Goal: Check status: Check status

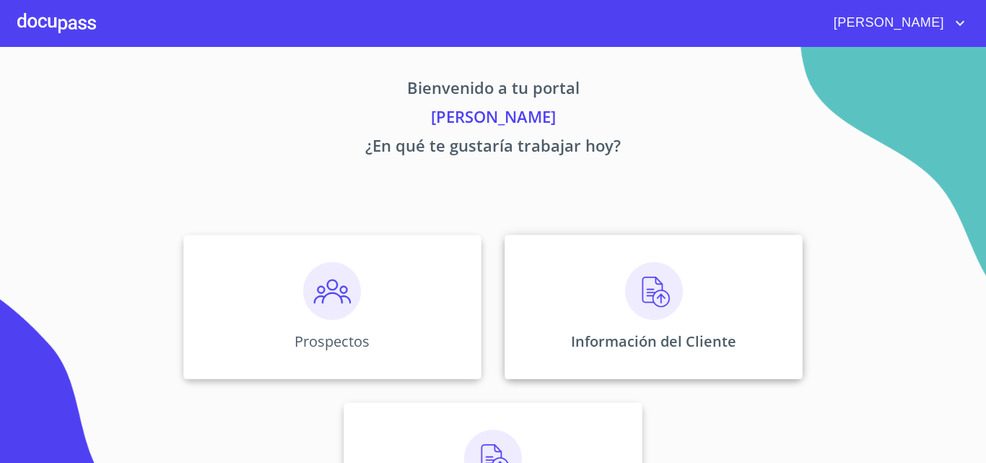
click at [649, 294] on img at bounding box center [654, 291] width 58 height 58
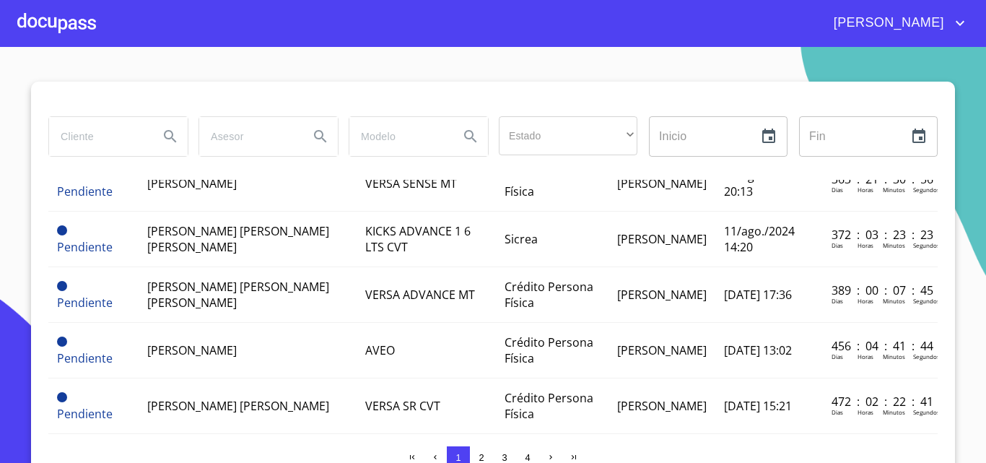
scroll to position [1010, 0]
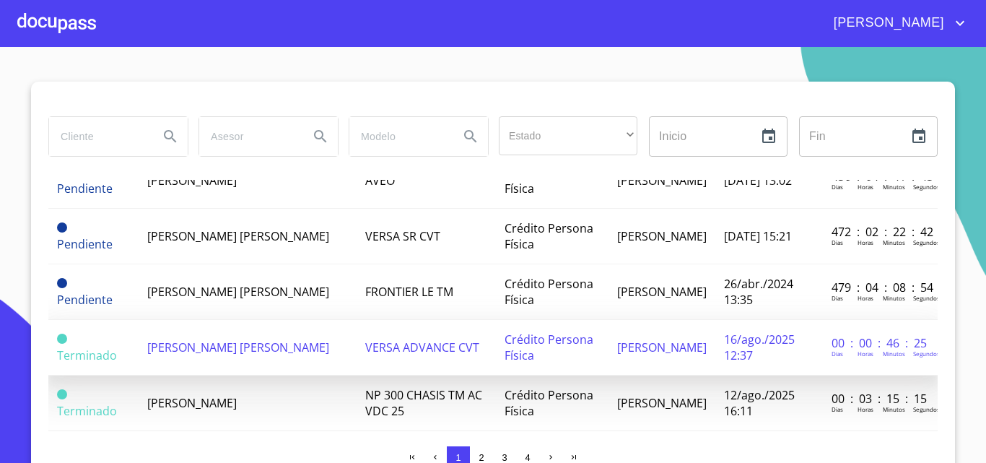
click at [208, 354] on span "[PERSON_NAME] [PERSON_NAME]" at bounding box center [238, 347] width 182 height 16
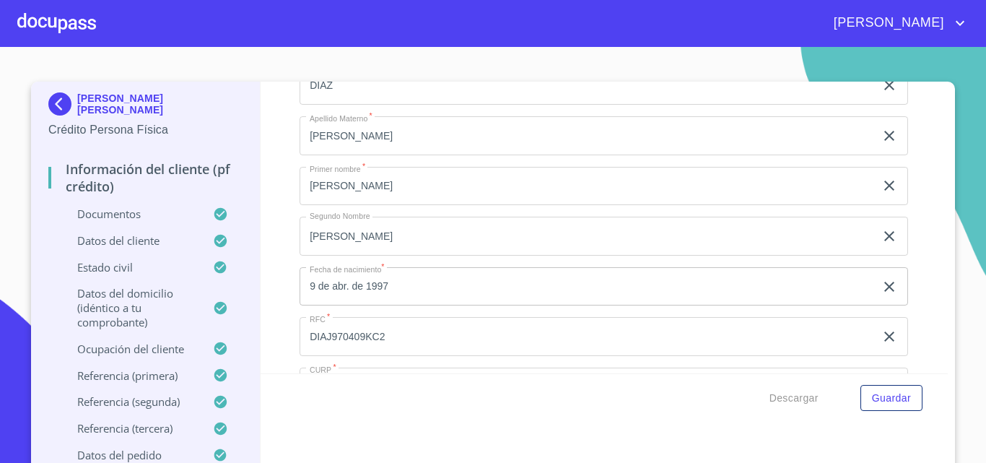
scroll to position [4113, 0]
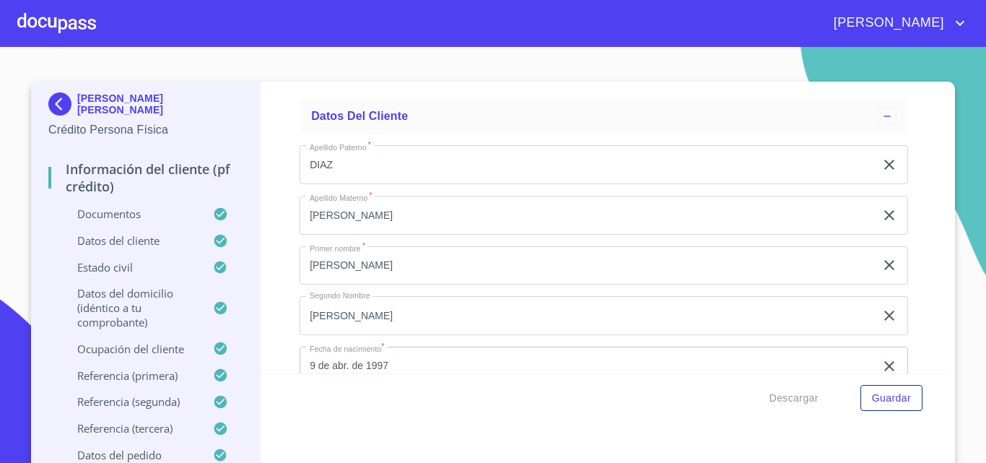
click at [67, 35] on div at bounding box center [56, 23] width 79 height 46
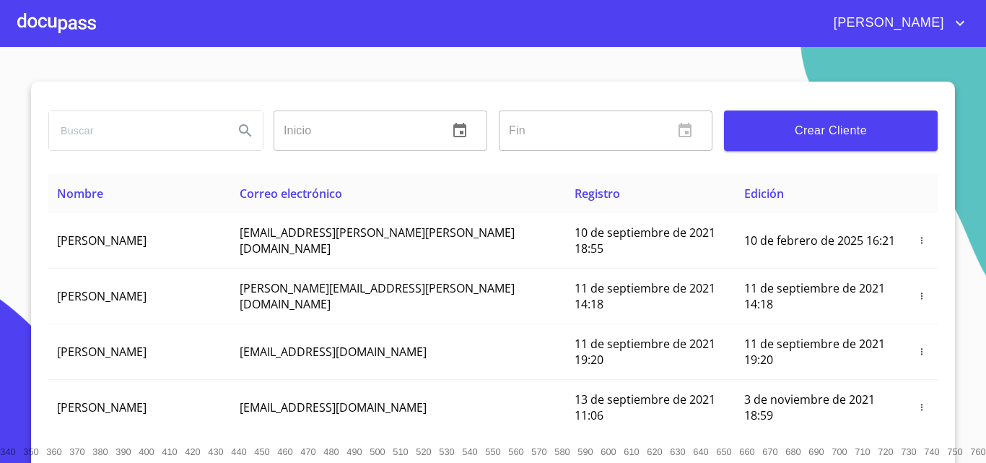
click at [100, 134] on input "search" at bounding box center [135, 130] width 173 height 39
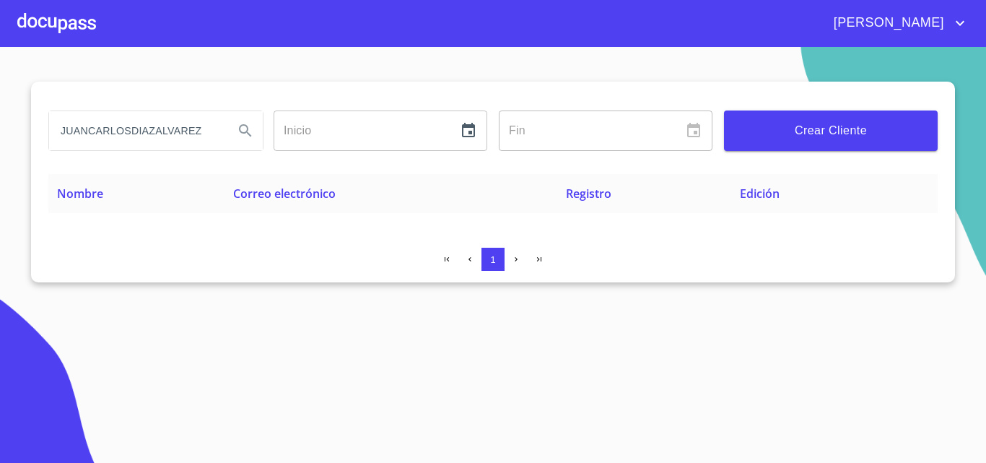
click at [87, 134] on input "JUANCARLOSDIAZALVAREZ" at bounding box center [135, 130] width 173 height 39
click at [134, 131] on input "JUAN CARLOSDIAZALVAREZ" at bounding box center [135, 130] width 173 height 39
click at [159, 128] on input "JUAN CARLOS DIAZALVAREZ" at bounding box center [135, 130] width 173 height 39
type input "[PERSON_NAME] [PERSON_NAME]"
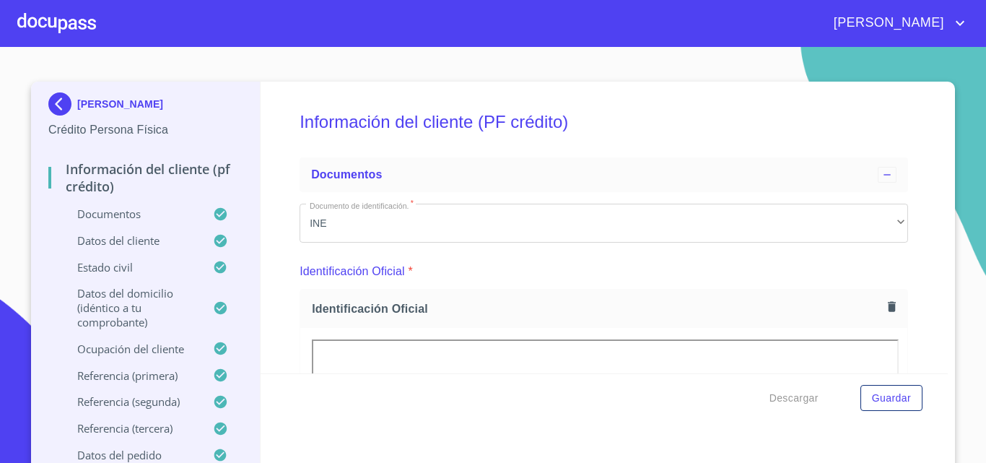
scroll to position [794, 0]
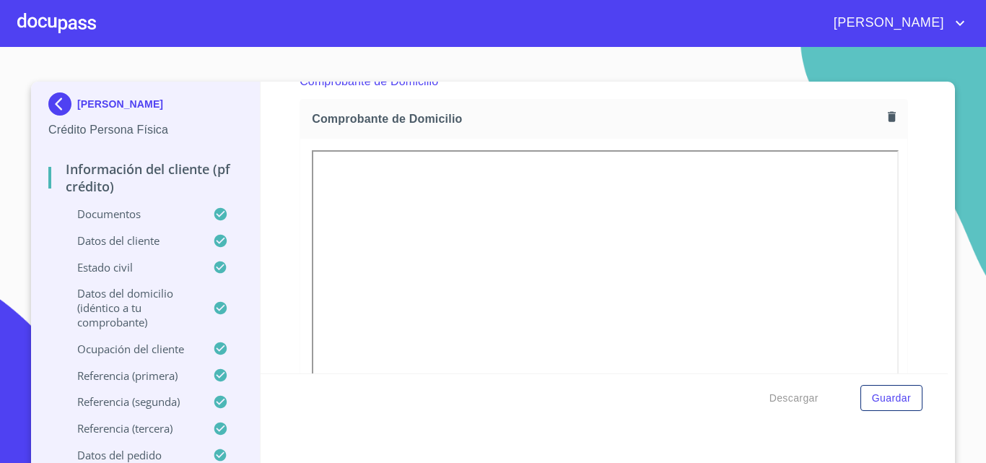
click at [939, 20] on span "Brian" at bounding box center [887, 23] width 128 height 23
click at [950, 39] on li "Salir" at bounding box center [945, 30] width 47 height 26
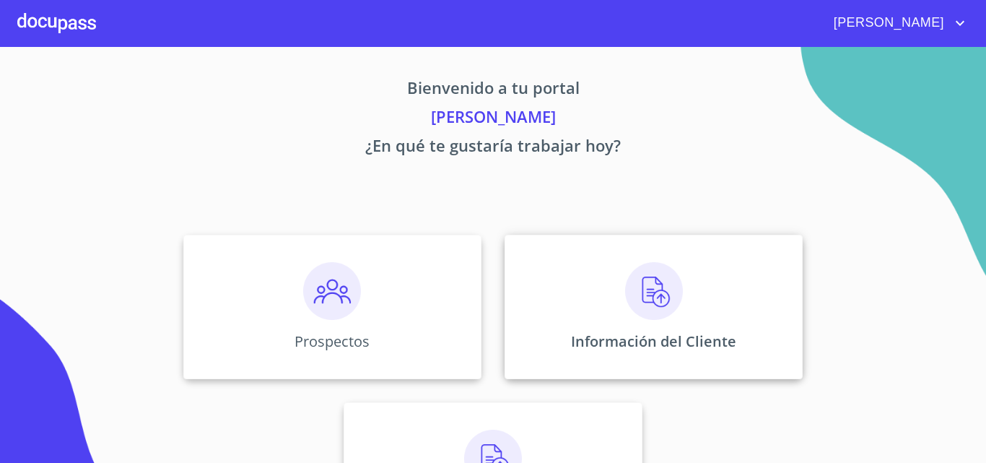
click at [637, 295] on img at bounding box center [654, 291] width 58 height 58
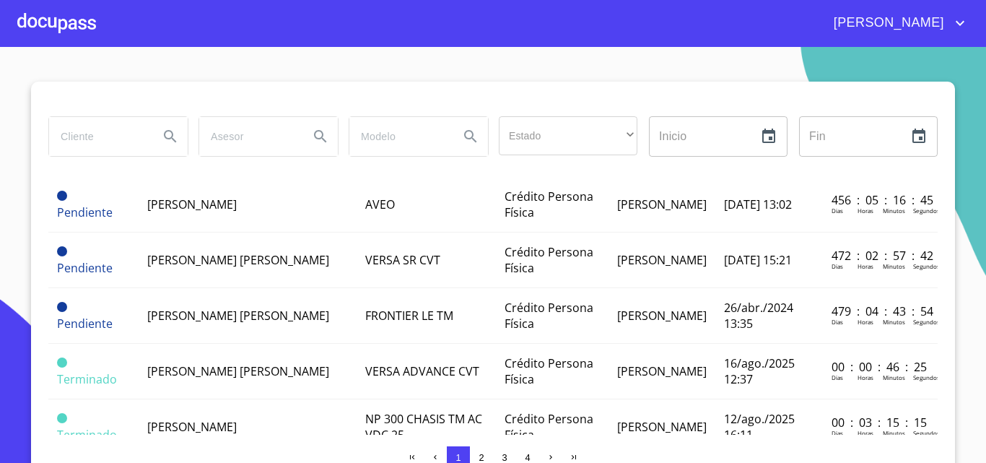
scroll to position [1010, 0]
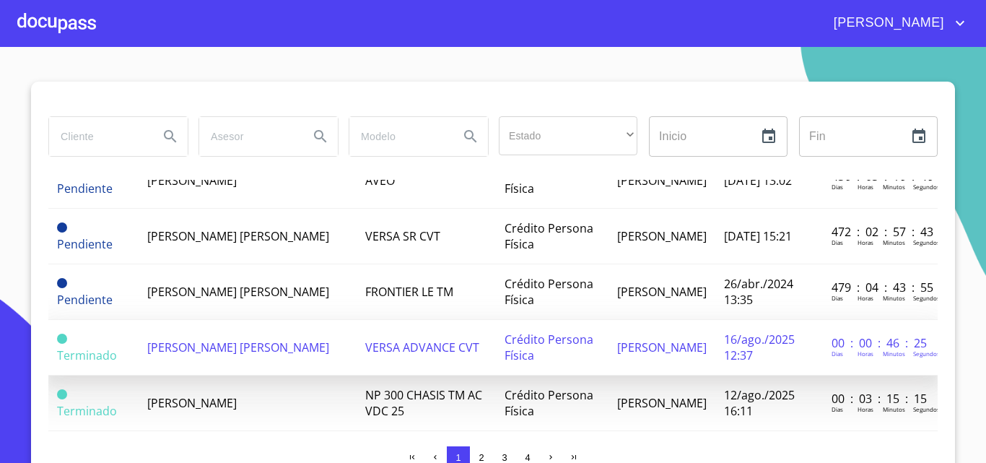
click at [204, 359] on td "[PERSON_NAME] [PERSON_NAME]" at bounding box center [248, 348] width 219 height 56
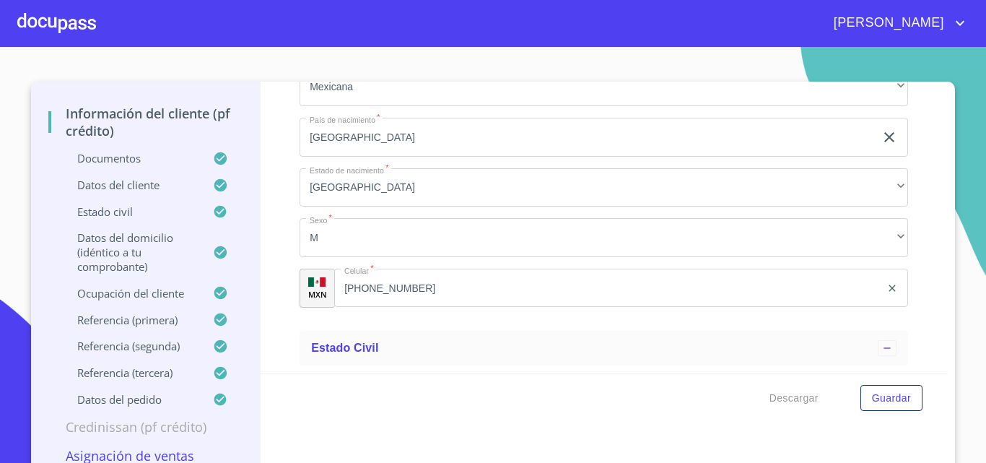
scroll to position [4619, 0]
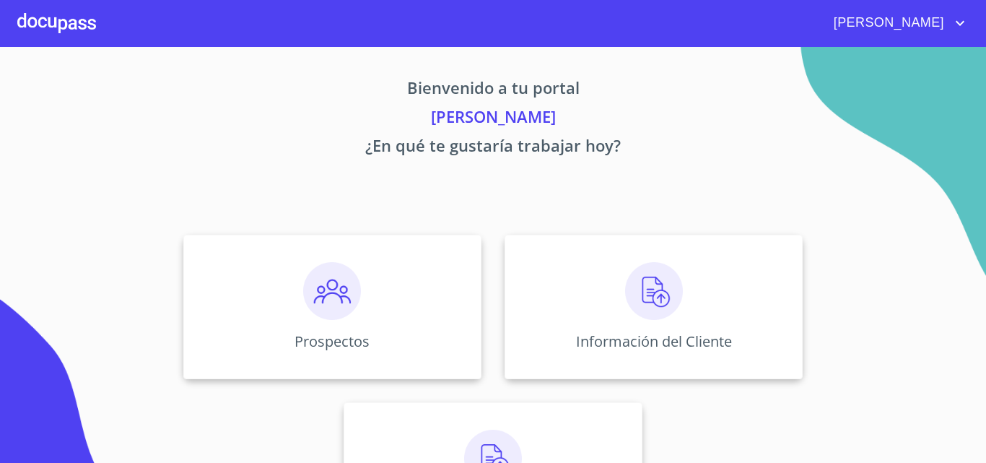
click at [921, 27] on span "[PERSON_NAME]" at bounding box center [887, 23] width 128 height 23
click at [947, 40] on li "Salir" at bounding box center [945, 30] width 47 height 26
